Goal: Task Accomplishment & Management: Use online tool/utility

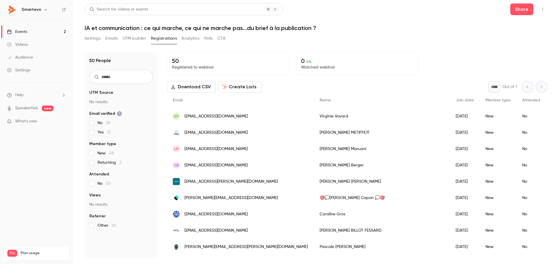
click at [541, 88] on div "* Out of 1" at bounding box center [517, 87] width 59 height 12
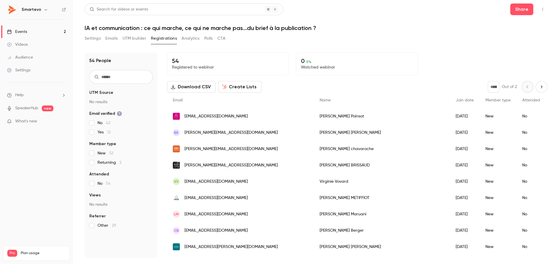
click at [106, 91] on span "UTM Source" at bounding box center [101, 93] width 24 height 6
click at [187, 86] on button "Download CSV" at bounding box center [191, 87] width 49 height 12
click at [132, 38] on button "UTM builder" at bounding box center [135, 38] width 24 height 9
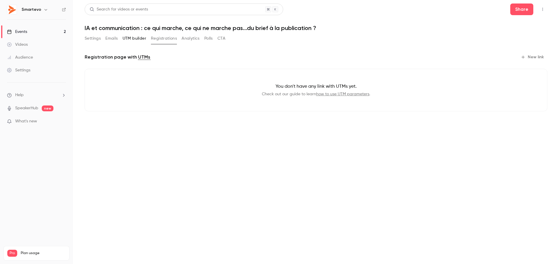
click at [132, 38] on button "UTM builder" at bounding box center [135, 38] width 24 height 9
click at [48, 96] on li "Help" at bounding box center [36, 95] width 59 height 6
click at [48, 96] on div at bounding box center [279, 132] width 559 height 264
click at [112, 39] on button "Emails" at bounding box center [111, 38] width 12 height 9
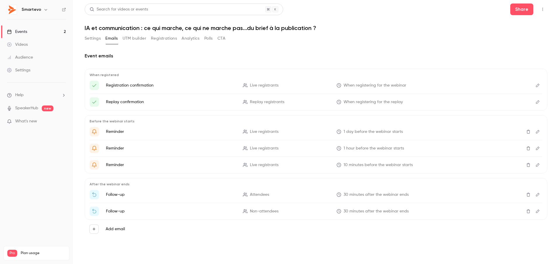
click at [137, 37] on button "UTM builder" at bounding box center [135, 38] width 24 height 9
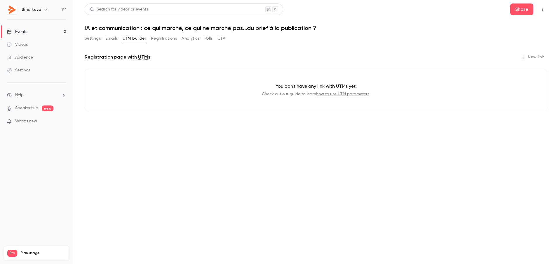
click at [532, 57] on button "New link" at bounding box center [532, 57] width 29 height 9
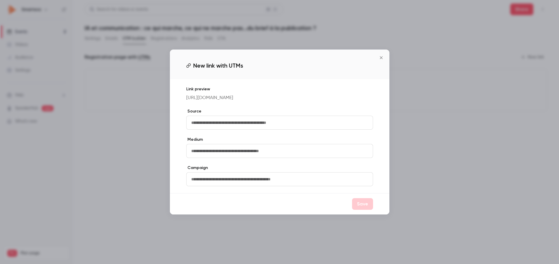
click at [205, 125] on input "text" at bounding box center [279, 123] width 187 height 14
click at [204, 151] on input "text" at bounding box center [279, 151] width 187 height 14
click at [205, 175] on input "text" at bounding box center [279, 180] width 187 height 14
click at [232, 122] on input "text" at bounding box center [279, 123] width 187 height 14
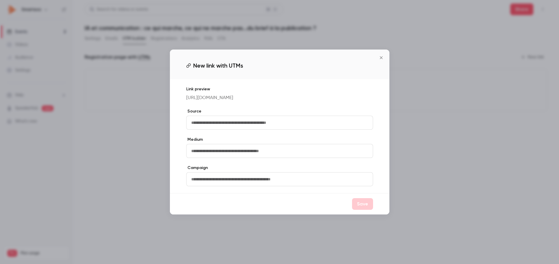
click at [217, 96] on p "[URL][DOMAIN_NAME]" at bounding box center [279, 98] width 187 height 7
click at [381, 58] on icon "Close" at bounding box center [381, 57] width 7 height 5
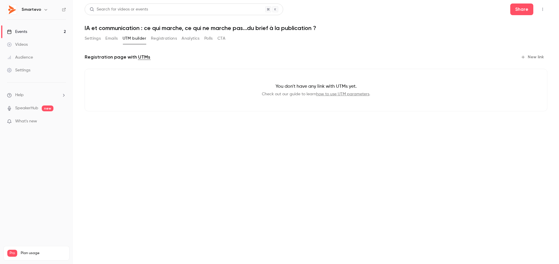
click at [337, 94] on link "how to use UTM parameters" at bounding box center [342, 94] width 53 height 4
